Goal: Information Seeking & Learning: Understand process/instructions

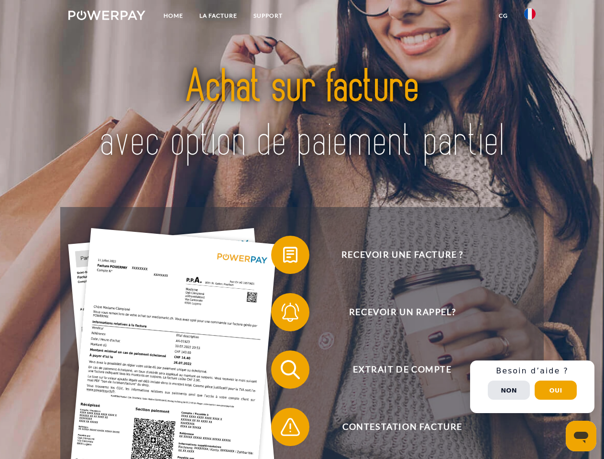
click at [107, 17] on img at bounding box center [106, 16] width 77 height 10
click at [530, 17] on img at bounding box center [529, 13] width 11 height 11
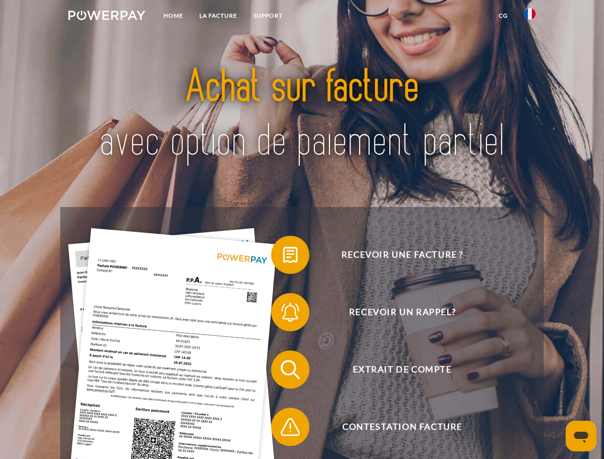
click at [503, 16] on link "CG" at bounding box center [503, 15] width 25 height 17
click at [283, 257] on span at bounding box center [276, 255] width 48 height 48
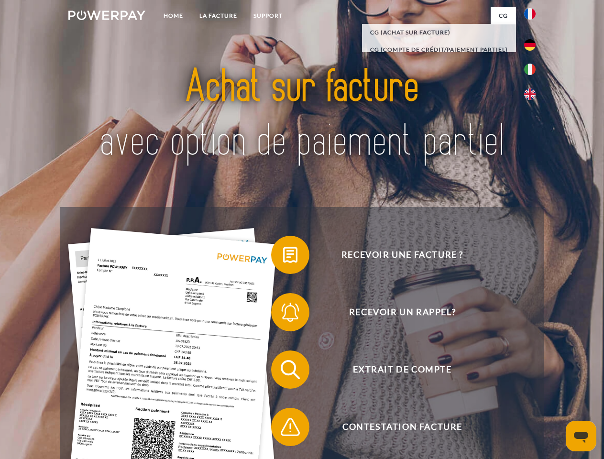
click at [283, 314] on span at bounding box center [276, 312] width 48 height 48
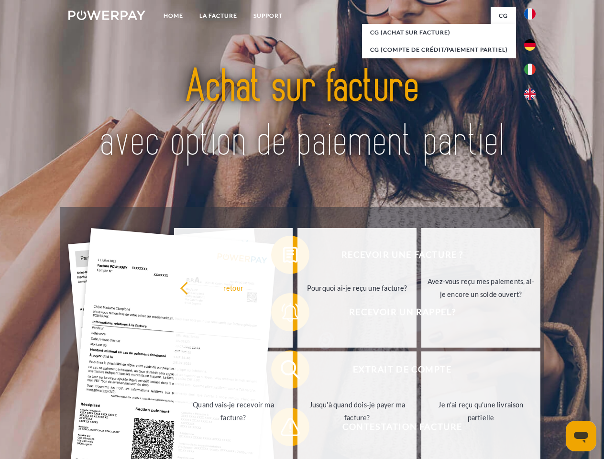
click at [298, 372] on link "Jusqu'à quand dois-je payer ma facture?" at bounding box center [357, 412] width 119 height 120
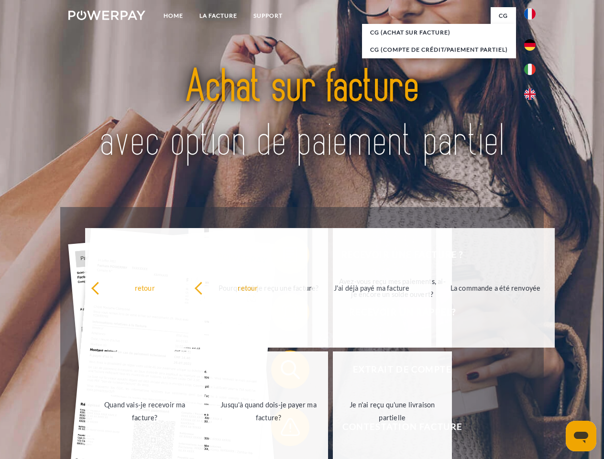
click at [283, 429] on span at bounding box center [276, 427] width 48 height 48
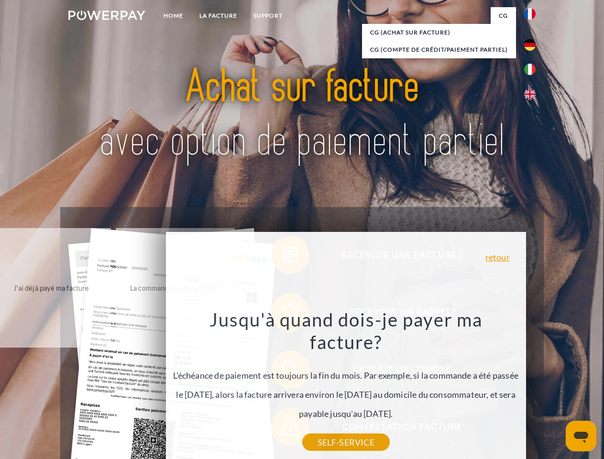
click at [532, 387] on div "Recevoir une facture ? Recevoir un rappel? Extrait de compte retour" at bounding box center [301, 398] width 483 height 383
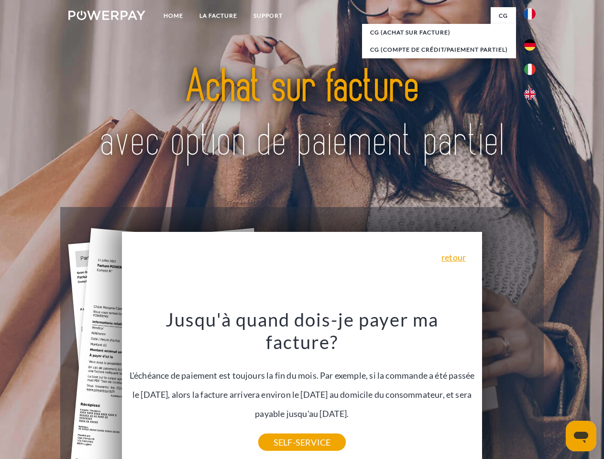
click at [509, 389] on span "Extrait de compte" at bounding box center [402, 370] width 234 height 38
click at [556, 390] on header "Home LA FACTURE Support" at bounding box center [302, 330] width 604 height 661
